Goal: Task Accomplishment & Management: Use online tool/utility

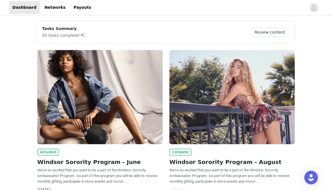
click at [272, 34] on button "Review content" at bounding box center [270, 32] width 40 height 9
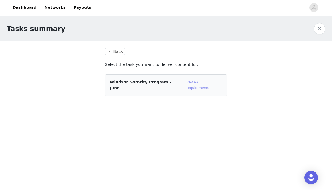
click at [197, 82] on link "Review requirements" at bounding box center [198, 85] width 23 height 10
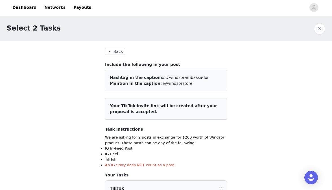
click at [321, 32] on button "button" at bounding box center [319, 28] width 11 height 11
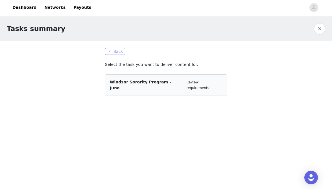
click at [110, 53] on button "Back" at bounding box center [115, 51] width 20 height 7
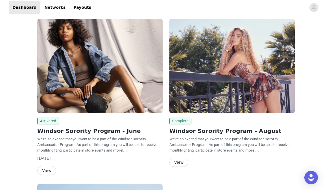
scroll to position [44, 0]
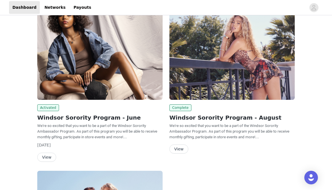
click at [179, 148] on button "View" at bounding box center [179, 148] width 19 height 9
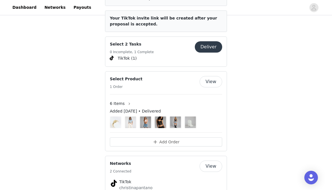
scroll to position [244, 0]
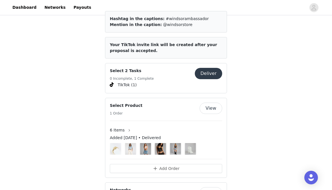
click at [166, 68] on div "Select 2 Tasks 0 Incomplete, 1 Complete" at bounding box center [152, 75] width 85 height 14
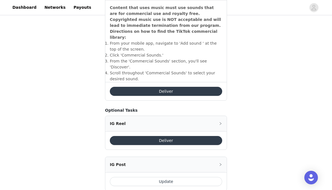
scroll to position [212, 0]
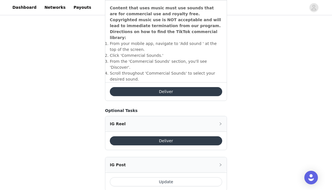
click at [221, 157] on div "IG Post" at bounding box center [165, 164] width 121 height 15
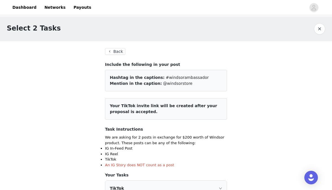
scroll to position [0, 0]
click at [110, 50] on button "Back" at bounding box center [115, 51] width 20 height 7
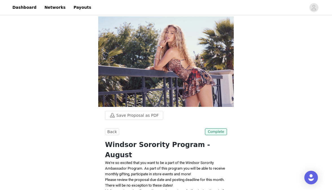
scroll to position [213, 0]
